Goal: Information Seeking & Learning: Learn about a topic

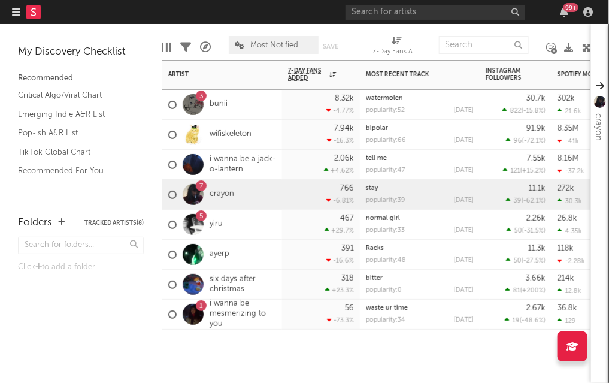
click at [269, 117] on div "3 bunii" at bounding box center [222, 105] width 120 height 30
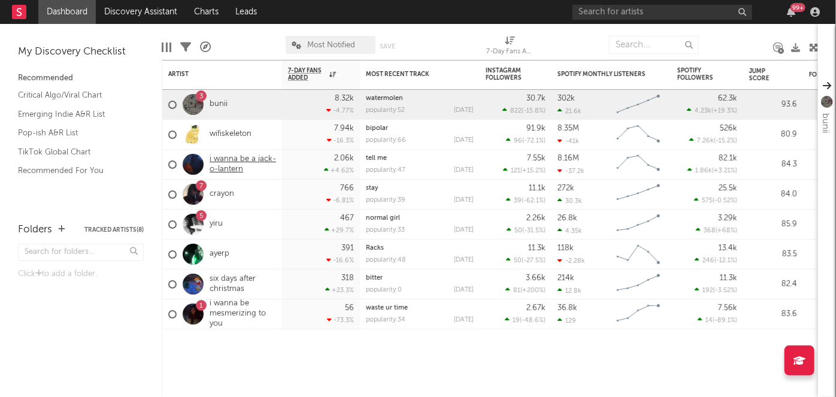
click at [238, 160] on link "i wanna be a jack-o-lantern" at bounding box center [243, 164] width 66 height 20
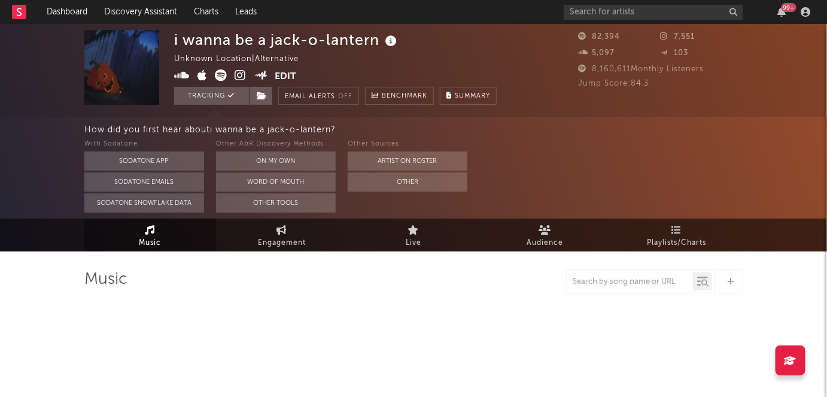
select select "6m"
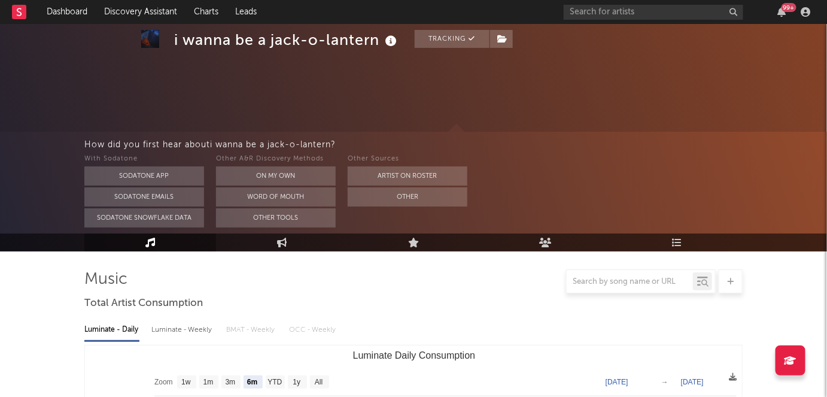
scroll to position [119, 0]
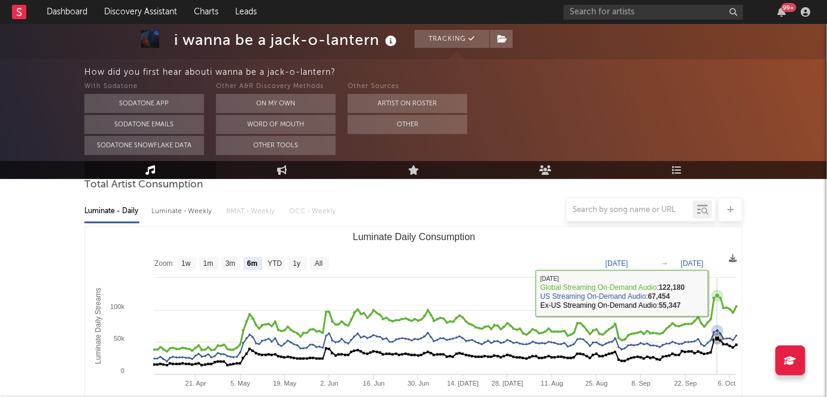
click at [608, 293] on icon "Luminate Daily Consumption" at bounding box center [717, 295] width 5 height 5
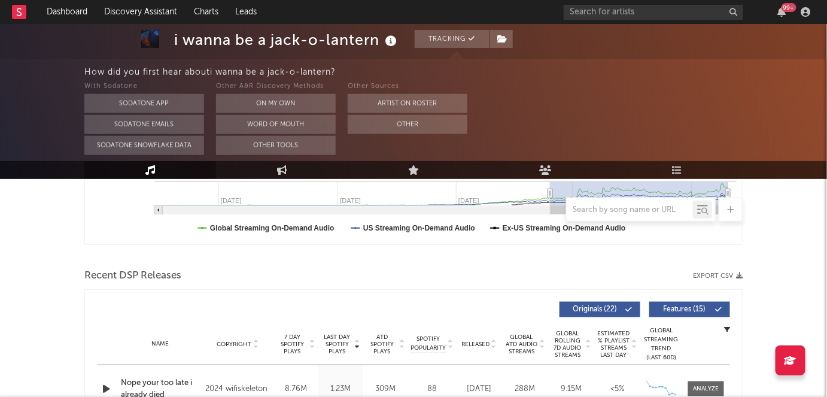
scroll to position [475, 0]
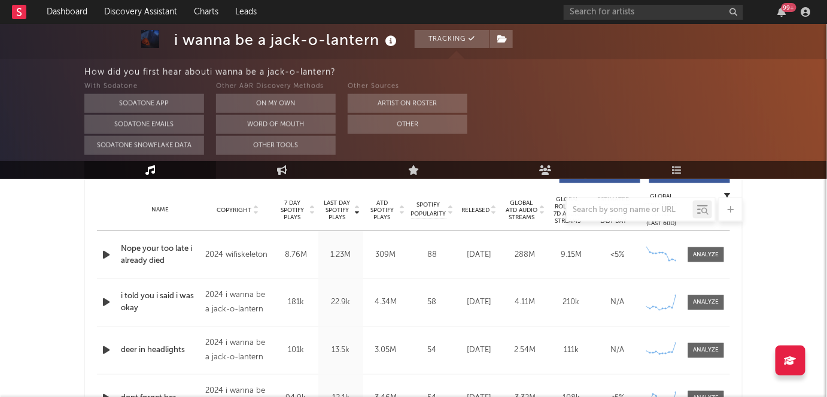
click at [149, 38] on img at bounding box center [150, 39] width 18 height 18
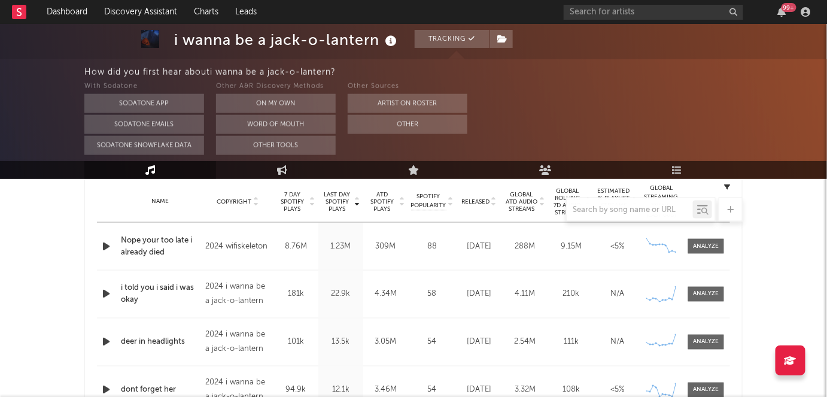
scroll to position [484, 0]
click at [608, 292] on div at bounding box center [707, 293] width 26 height 9
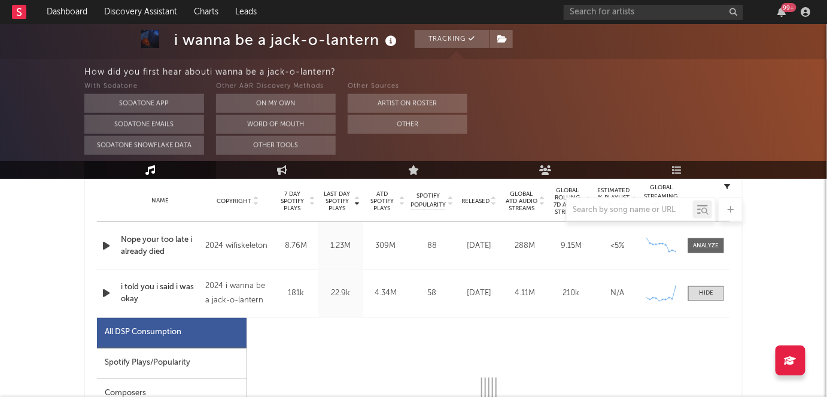
select select "6m"
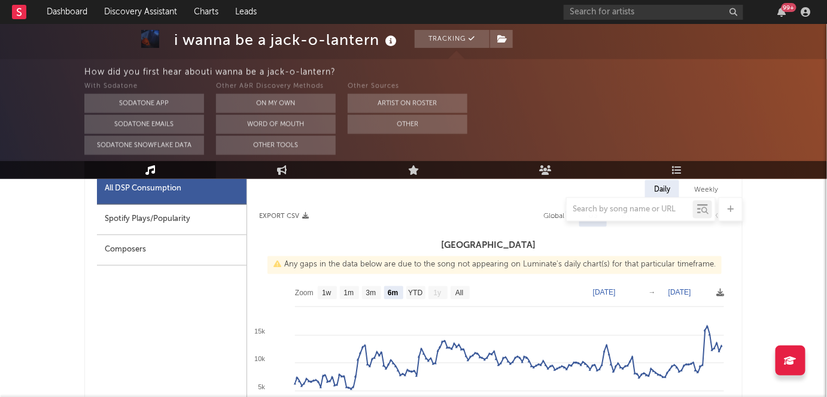
scroll to position [659, 0]
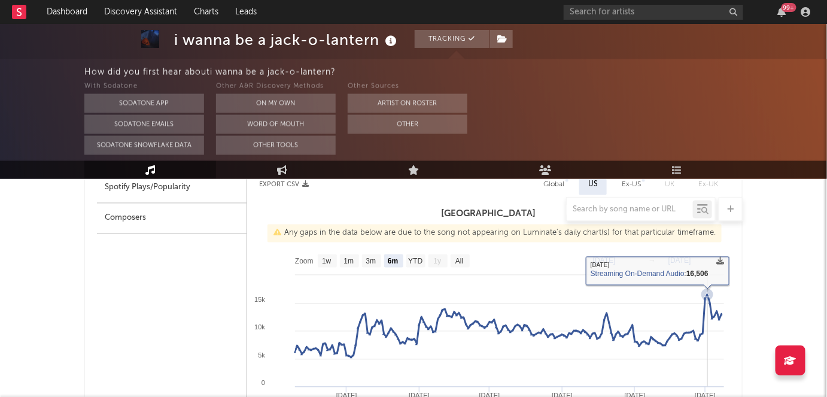
click at [608, 297] on icon at bounding box center [708, 295] width 12 height 12
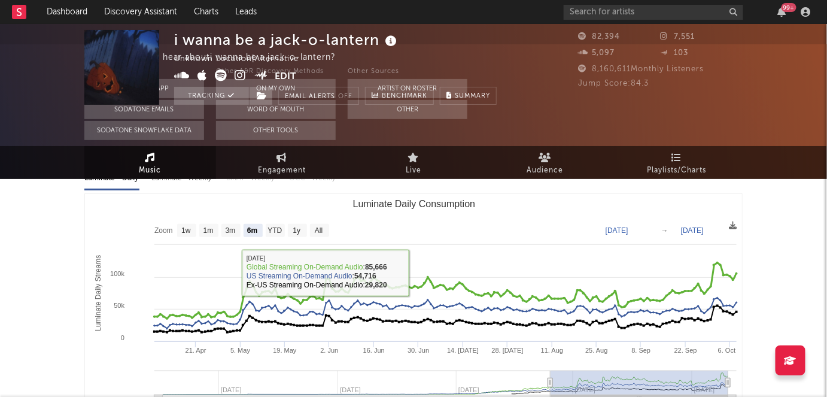
scroll to position [0, 0]
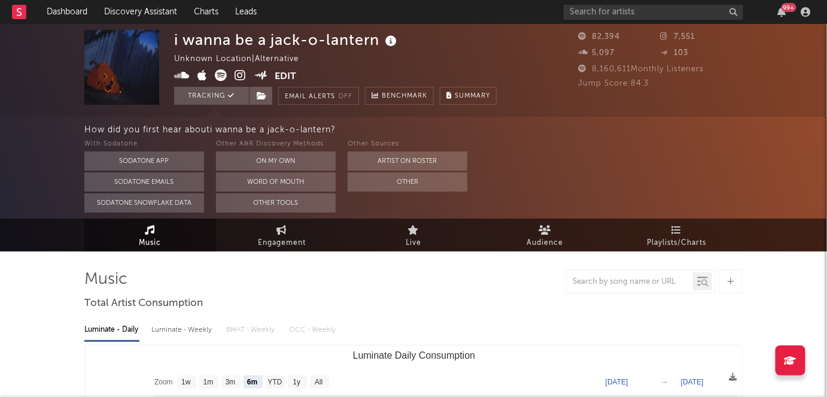
click at [158, 242] on span "Music" at bounding box center [150, 243] width 22 height 14
click at [263, 236] on span "Engagement" at bounding box center [282, 243] width 48 height 14
select select "1w"
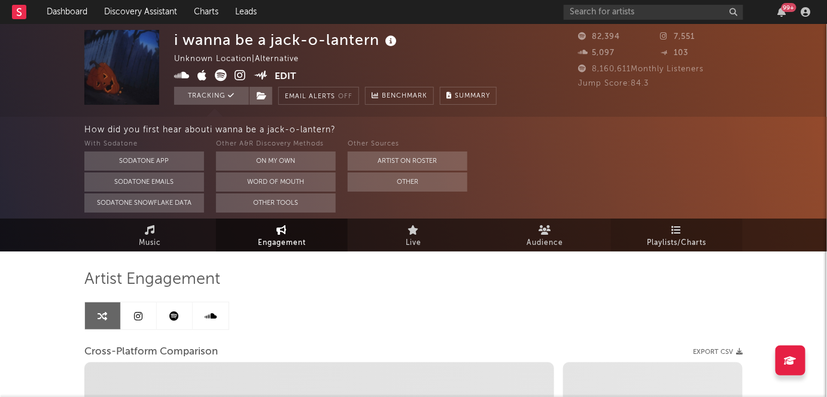
click at [608, 239] on span "Playlists/Charts" at bounding box center [677, 243] width 59 height 14
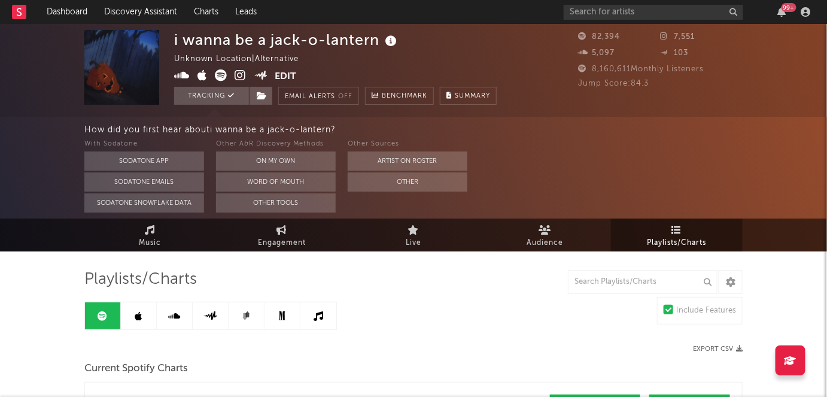
click at [608, 8] on div "99 +" at bounding box center [789, 7] width 15 height 9
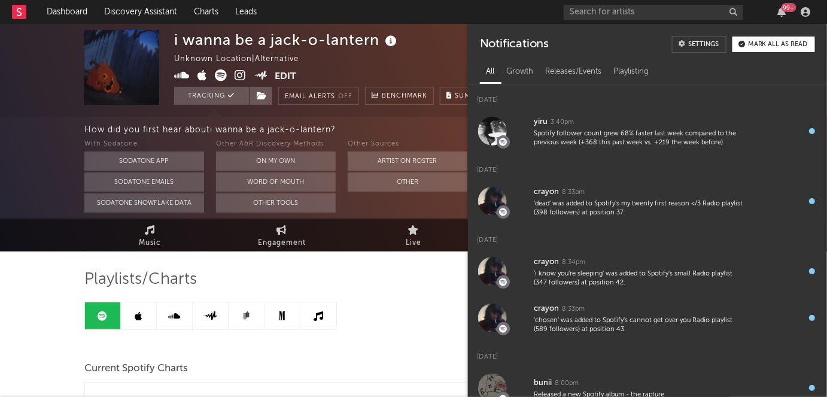
click at [20, 13] on icon at bounding box center [19, 12] width 5 height 8
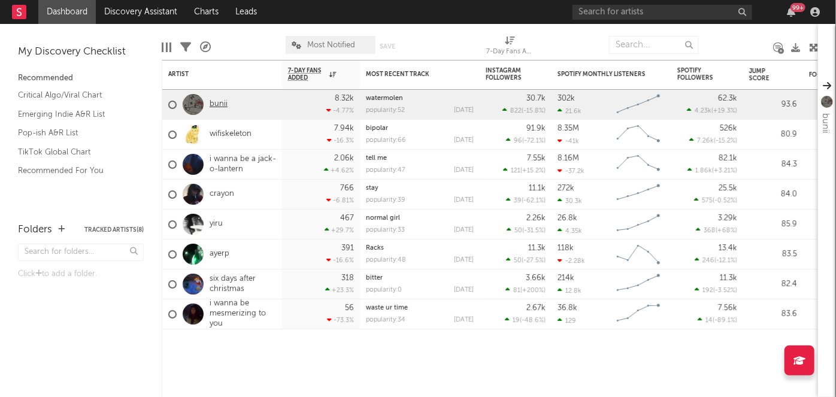
click at [211, 108] on link "bunii" at bounding box center [219, 104] width 18 height 10
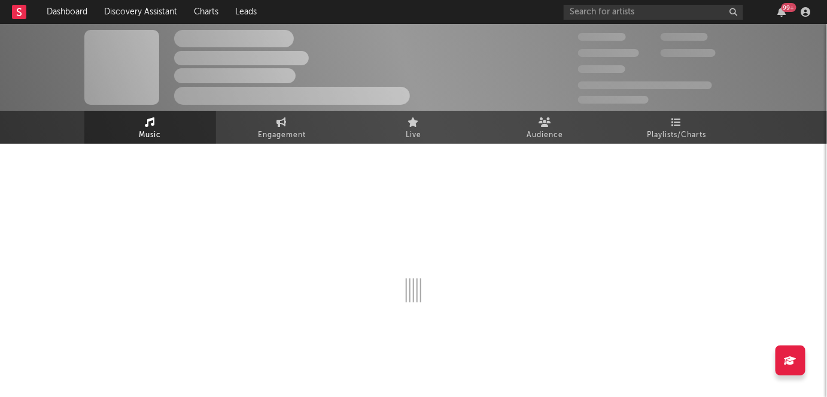
select select "6m"
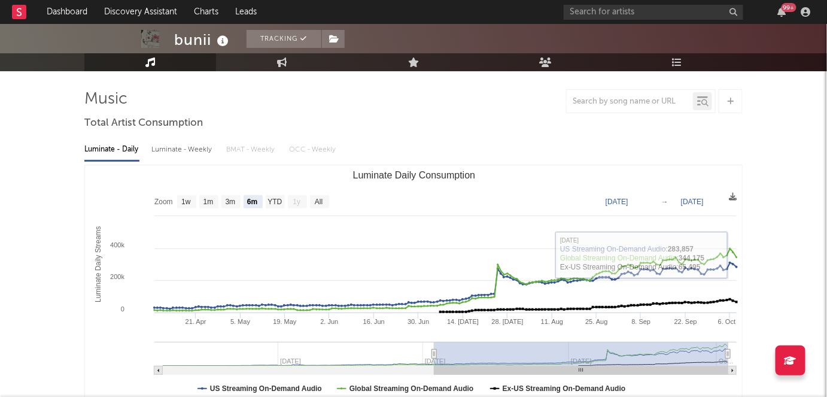
scroll to position [38, 0]
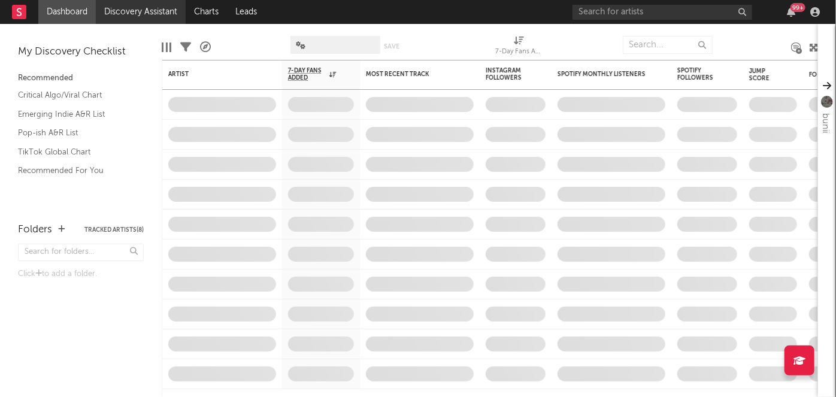
click at [148, 11] on link "Discovery Assistant" at bounding box center [141, 12] width 90 height 24
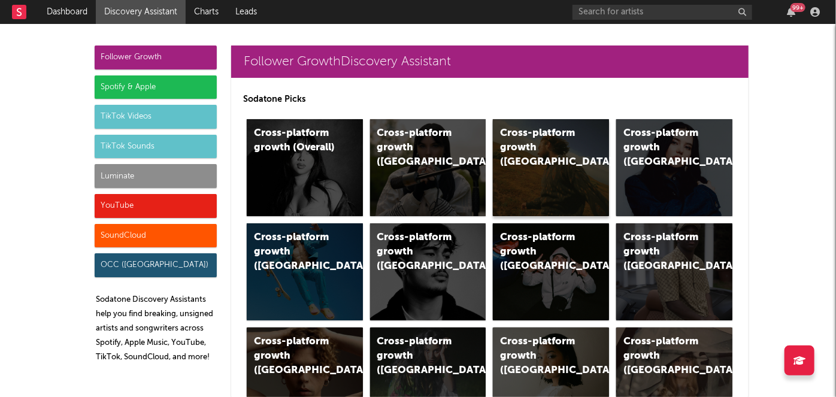
click at [562, 161] on div "Cross-platform growth ([GEOGRAPHIC_DATA])" at bounding box center [551, 167] width 116 height 97
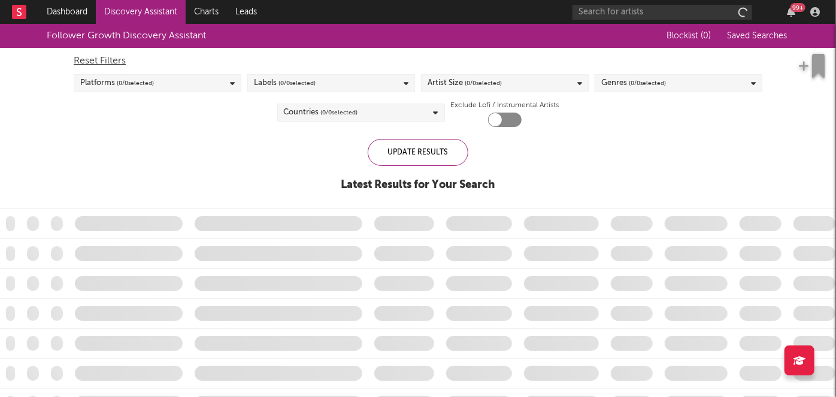
checkbox input "true"
